Goal: Book appointment/travel/reservation

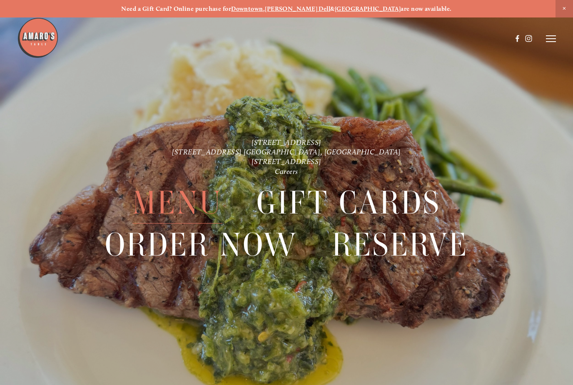
click at [547, 35] on icon at bounding box center [551, 39] width 10 height 8
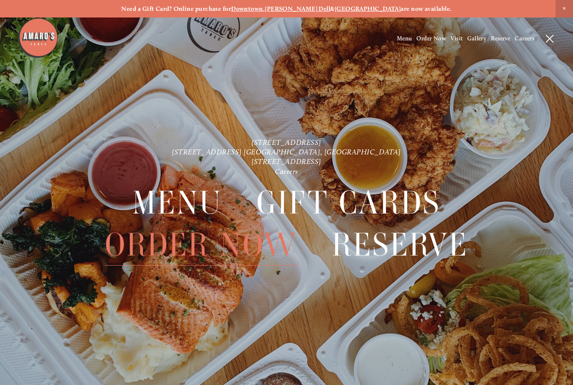
click at [412, 239] on span "Reserve" at bounding box center [400, 245] width 136 height 42
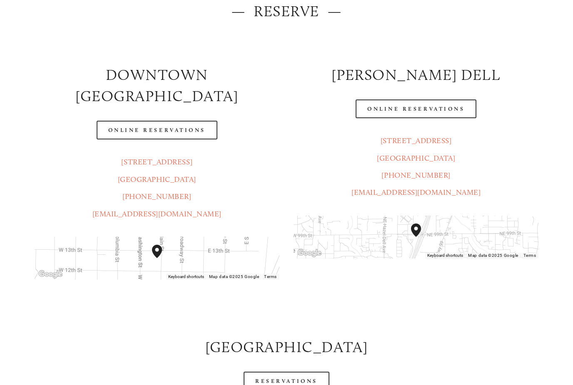
scroll to position [120, 0]
click at [301, 372] on link "Reservations" at bounding box center [287, 381] width 86 height 19
